Goal: Task Accomplishment & Management: Manage account settings

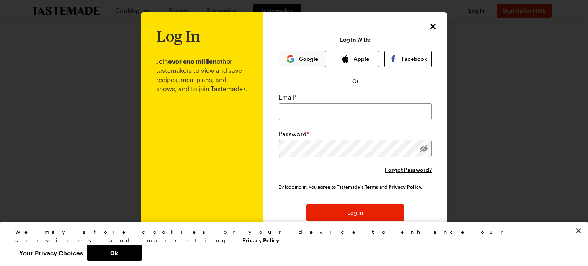
click at [309, 56] on button "Google" at bounding box center [301, 58] width 47 height 17
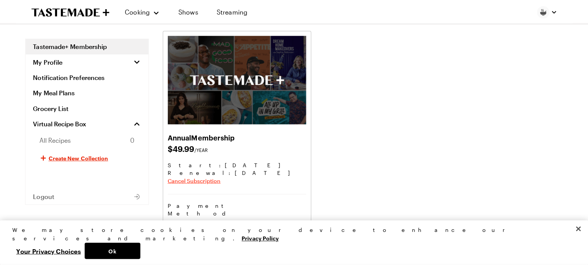
scroll to position [40, 0]
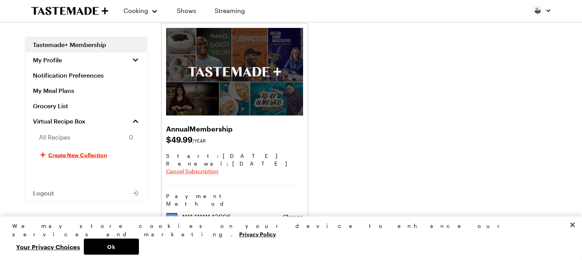
click at [204, 168] on span "Cancel Subscription" at bounding box center [192, 172] width 52 height 8
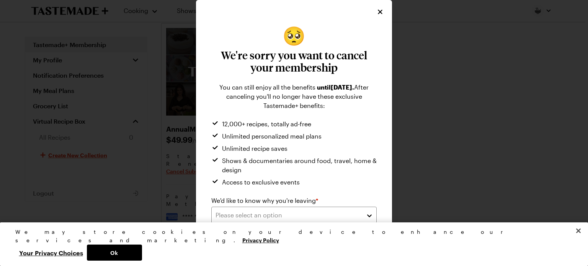
scroll to position [2, 0]
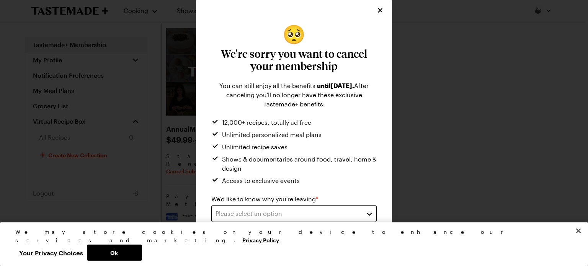
click at [260, 207] on button "Please select an option" at bounding box center [293, 213] width 165 height 17
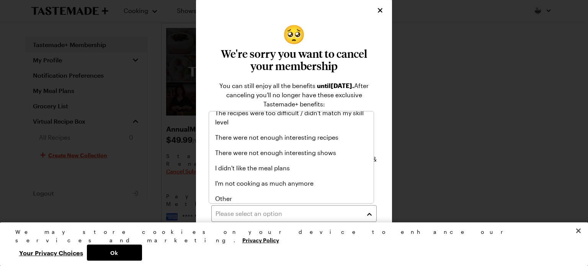
scroll to position [86, 0]
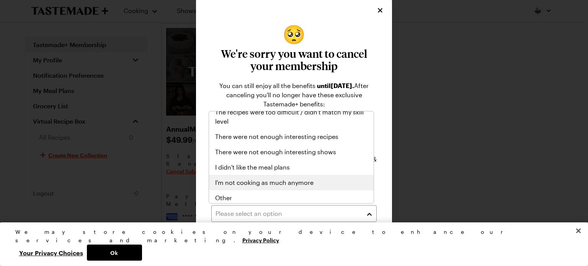
click at [279, 179] on span "I'm not cooking as much anymore" at bounding box center [264, 182] width 98 height 9
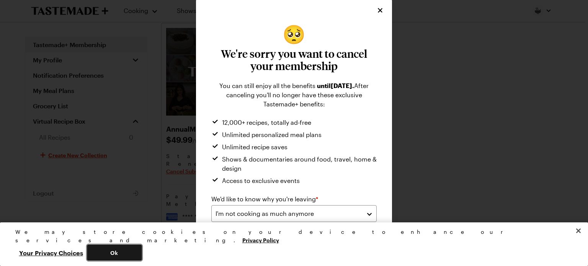
click at [142, 254] on button "Ok" at bounding box center [114, 252] width 55 height 16
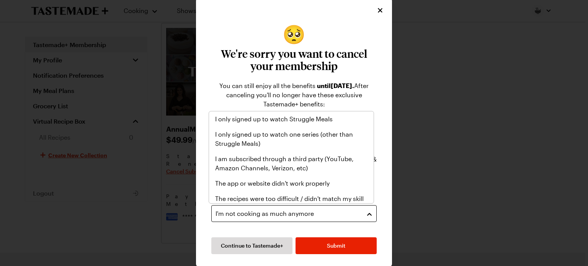
click at [339, 211] on div "I'm not cooking as much anymore" at bounding box center [287, 213] width 145 height 9
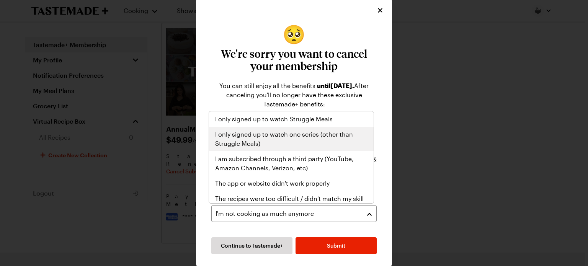
scroll to position [89, 0]
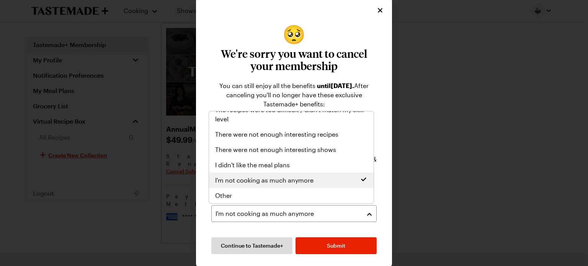
click at [275, 180] on span "I'm not cooking as much anymore" at bounding box center [264, 180] width 98 height 9
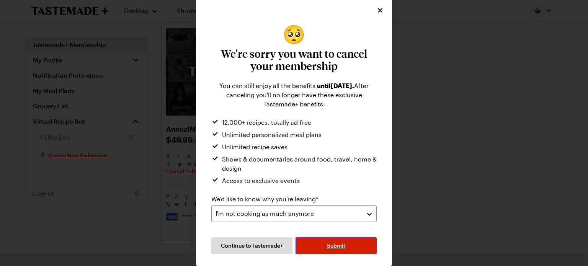
click at [314, 243] on button "Submit" at bounding box center [335, 245] width 81 height 17
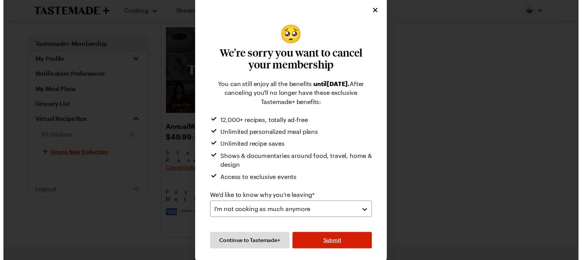
scroll to position [0, 0]
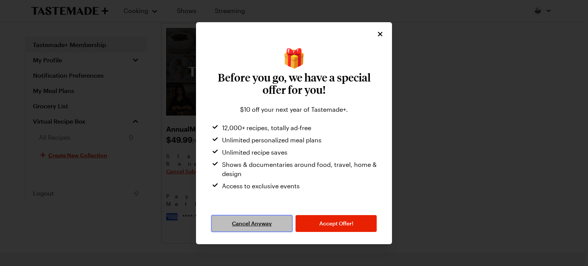
click at [270, 224] on span "Cancel Anyway" at bounding box center [252, 224] width 40 height 8
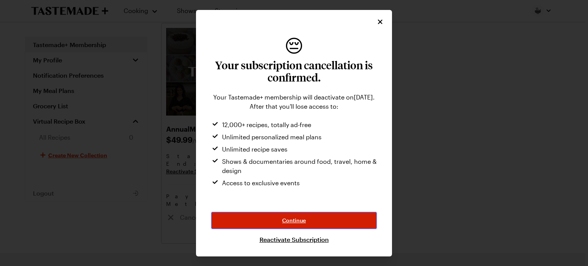
click at [297, 217] on span "Continue" at bounding box center [294, 221] width 24 height 8
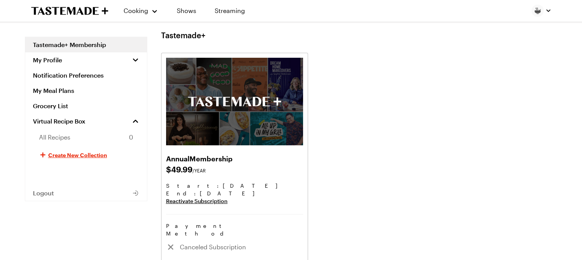
scroll to position [50, 3]
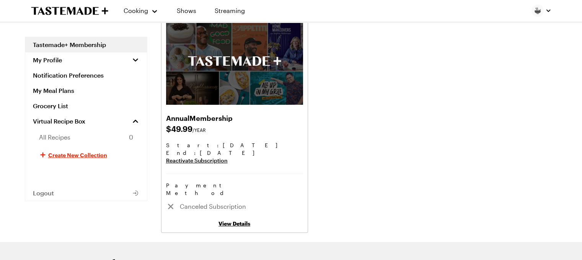
click at [222, 220] on link "View Details" at bounding box center [234, 223] width 32 height 7
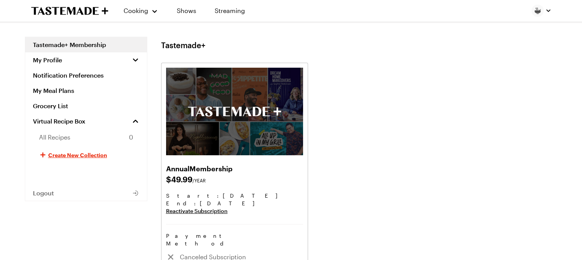
scroll to position [50, 3]
